Goal: Task Accomplishment & Management: Manage account settings

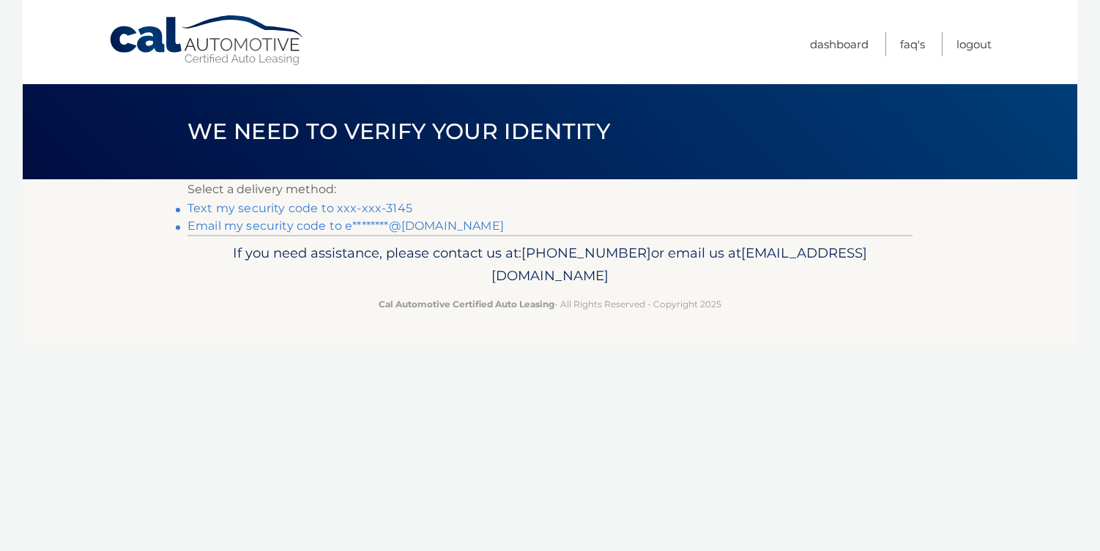
click at [328, 228] on link "Email my security code to e********@gmail.com" at bounding box center [345, 226] width 316 height 14
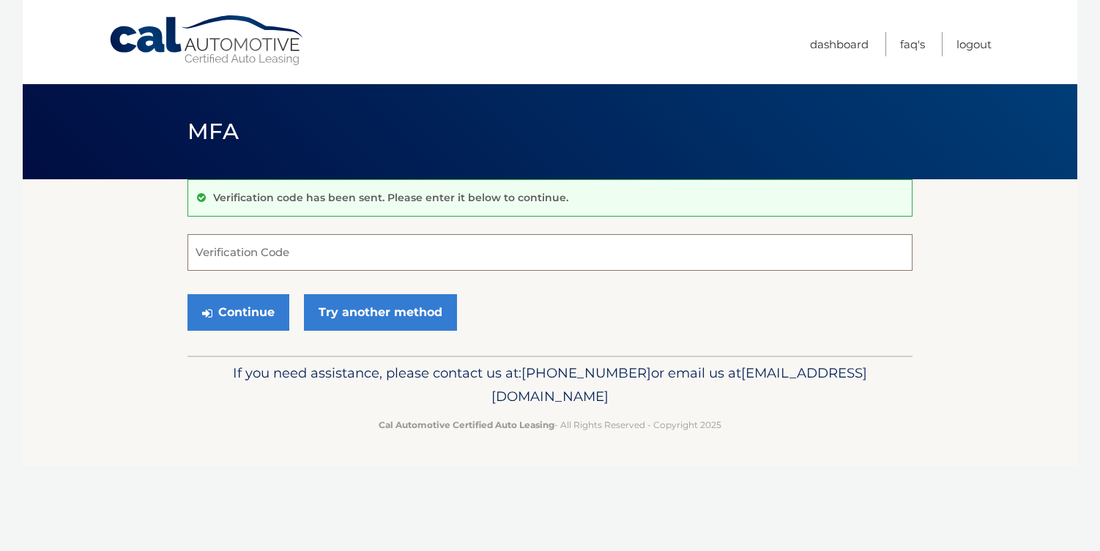
click at [502, 251] on input "Verification Code" at bounding box center [549, 252] width 725 height 37
paste input "662972"
type input "662972"
click at [267, 312] on button "Continue" at bounding box center [238, 312] width 102 height 37
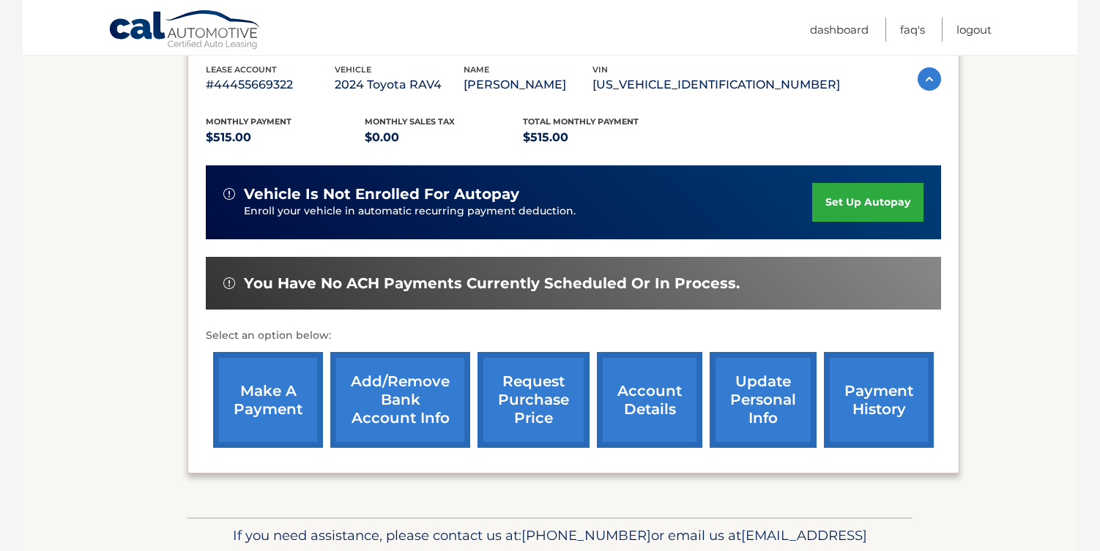
scroll to position [261, 0]
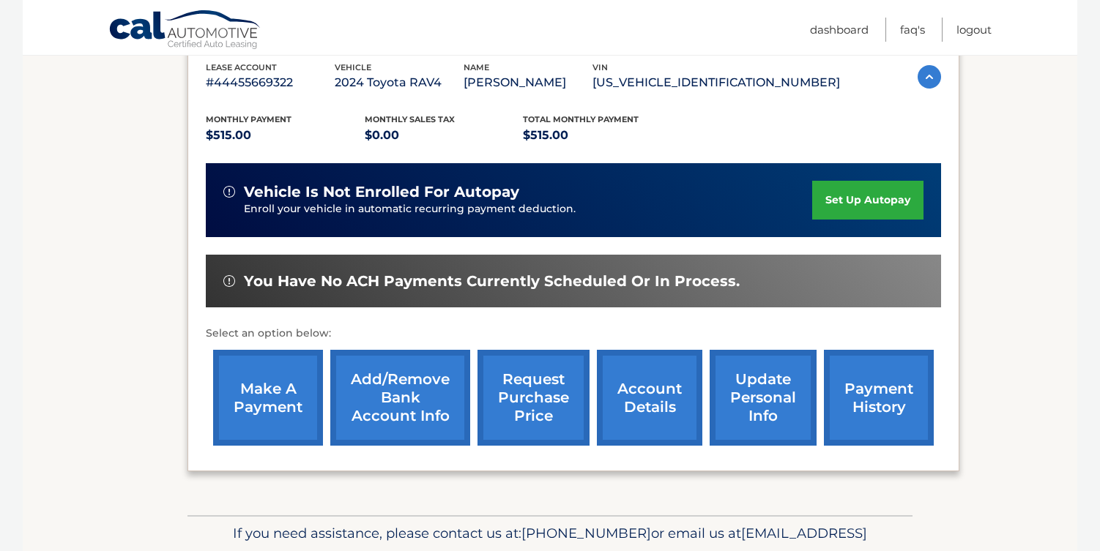
click at [257, 387] on link "make a payment" at bounding box center [268, 398] width 110 height 96
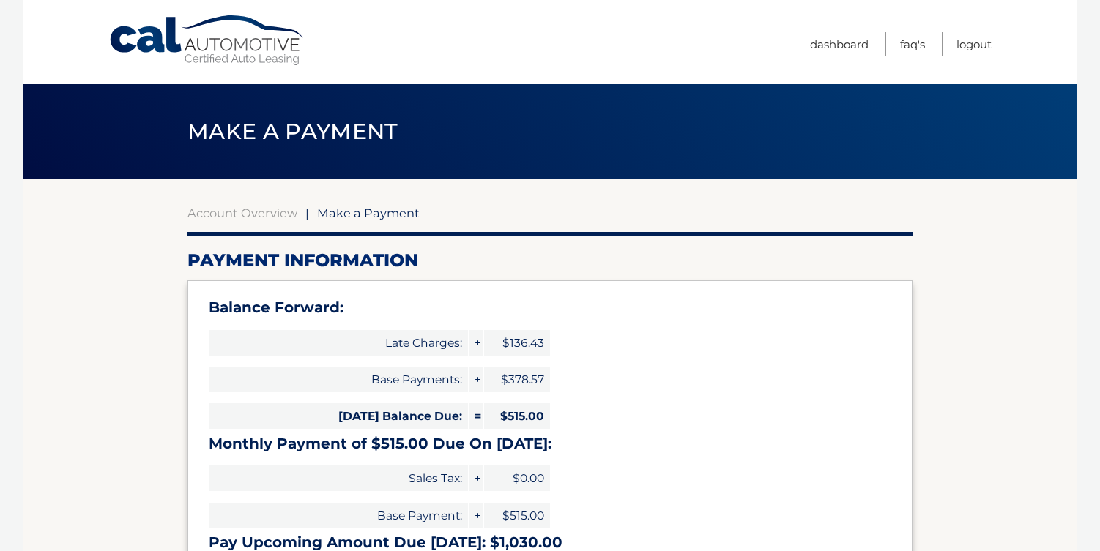
select select "MGUwZGQyZjYtY2VhYS00MTBhLTg2NGItY2QyNGU0OWQ0N2Ux"
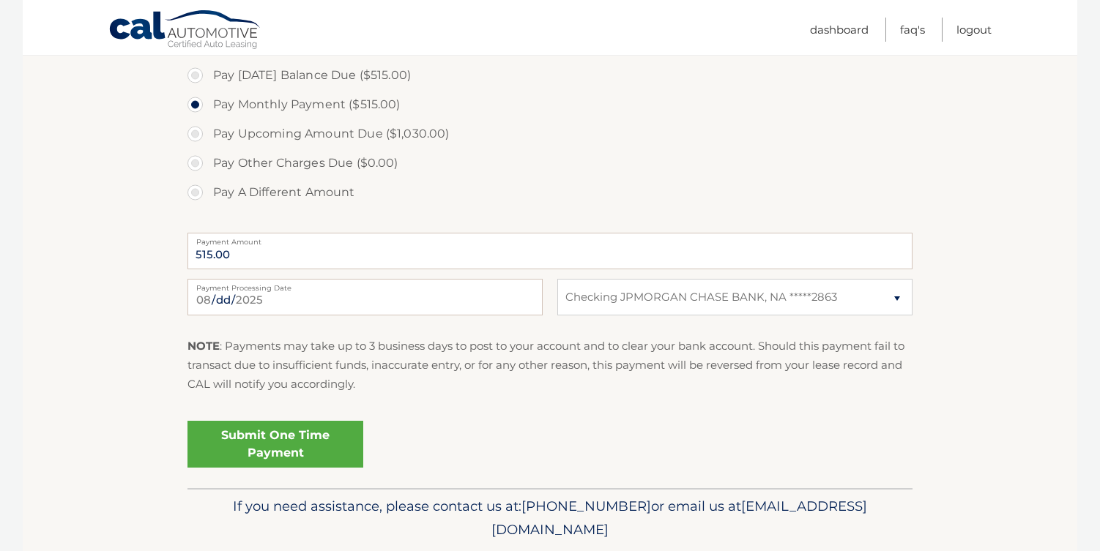
scroll to position [580, 0]
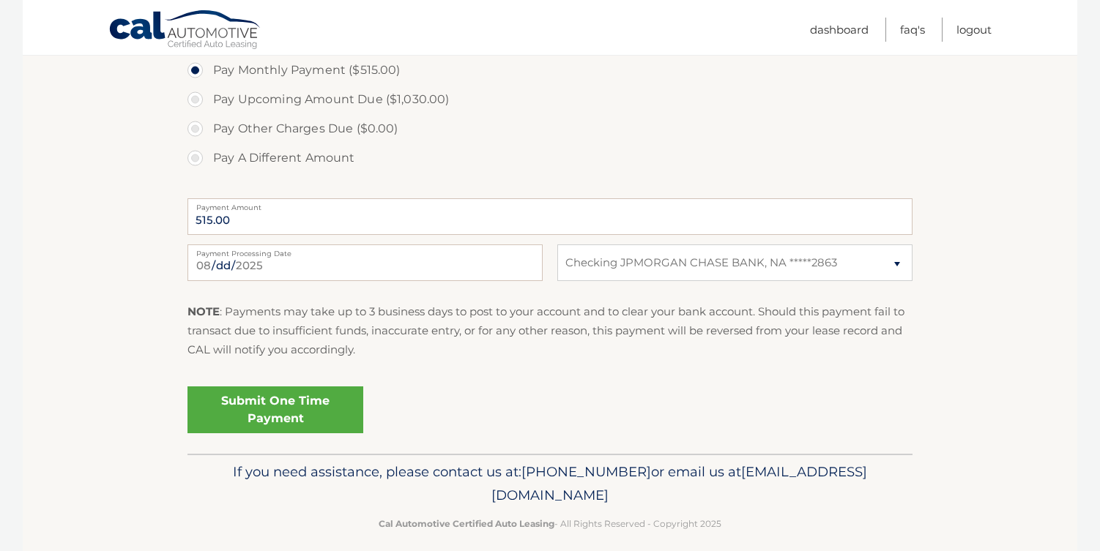
click at [312, 404] on link "Submit One Time Payment" at bounding box center [275, 410] width 176 height 47
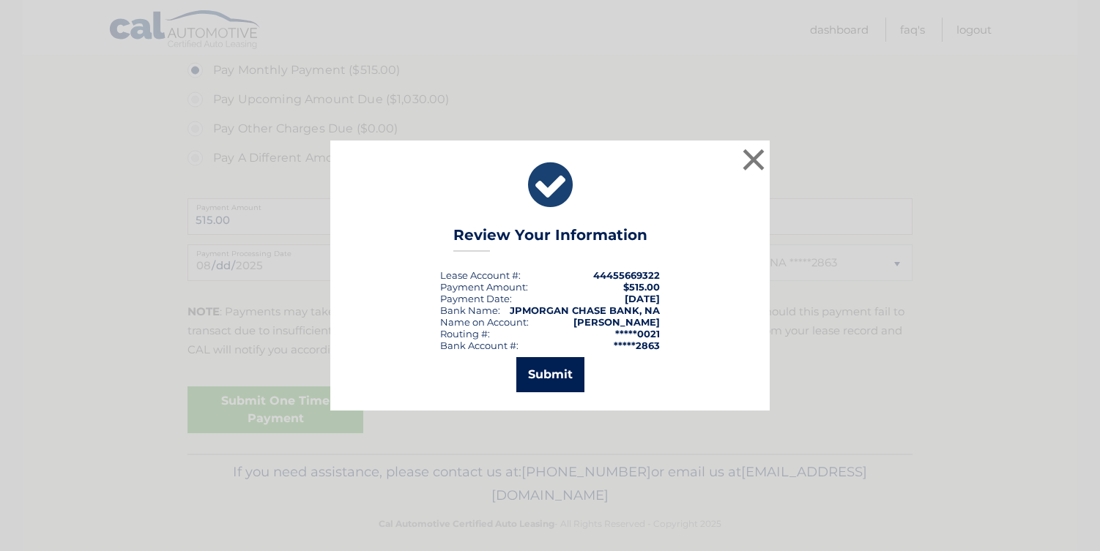
click at [559, 363] on button "Submit" at bounding box center [550, 374] width 68 height 35
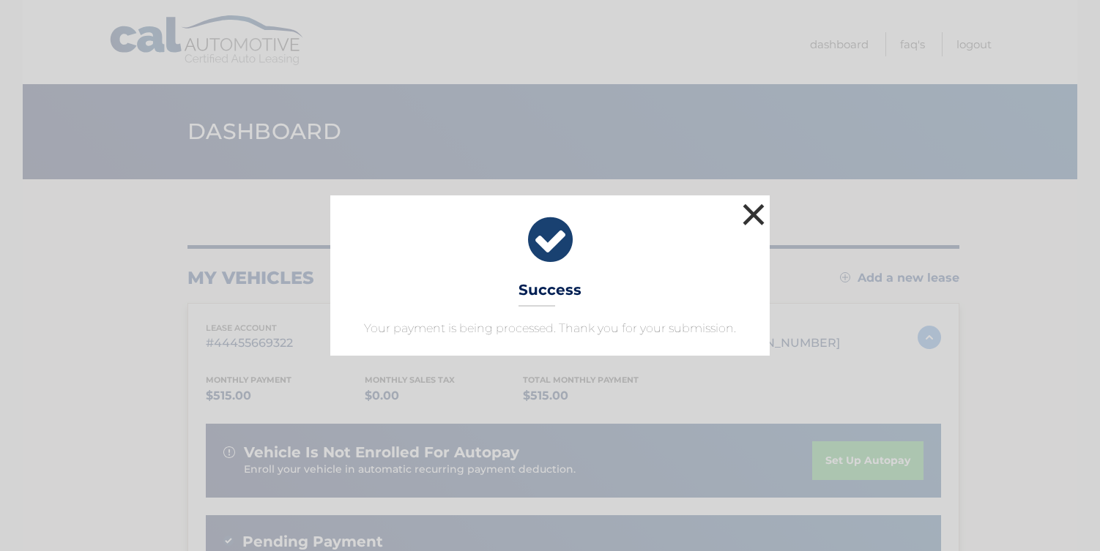
click at [753, 214] on button "×" at bounding box center [753, 214] width 29 height 29
